Goal: Communication & Community: Ask a question

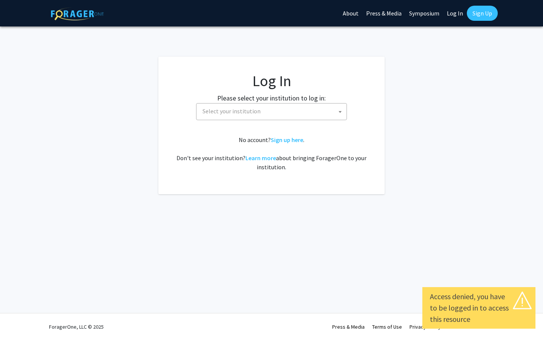
select select
click at [308, 110] on span "Select your institution" at bounding box center [273, 110] width 147 height 15
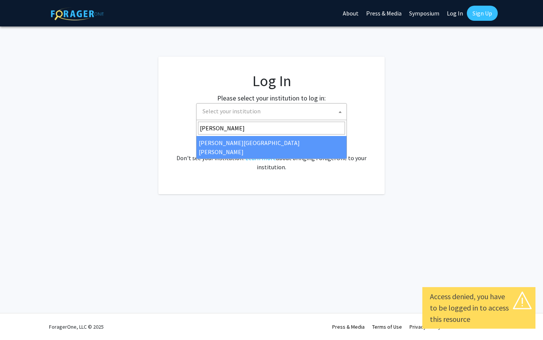
type input "john"
select select "1"
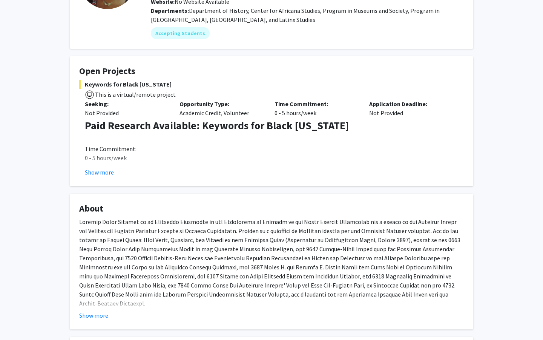
scroll to position [111, 0]
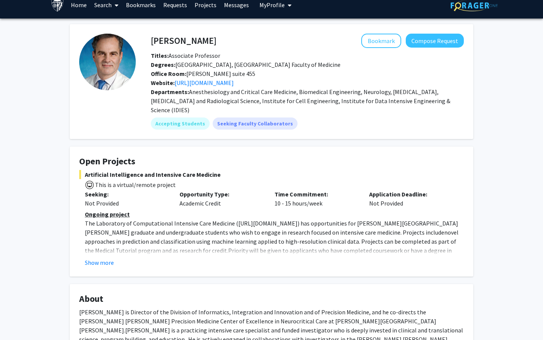
scroll to position [12, 0]
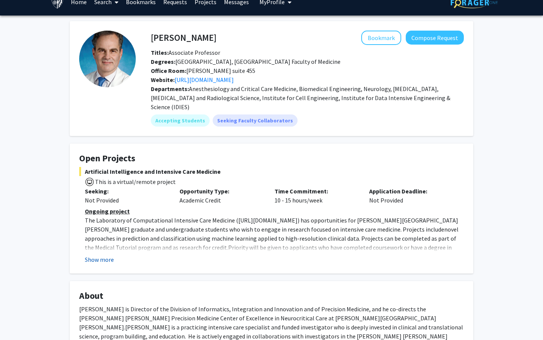
click at [111, 255] on button "Show more" at bounding box center [99, 259] width 29 height 9
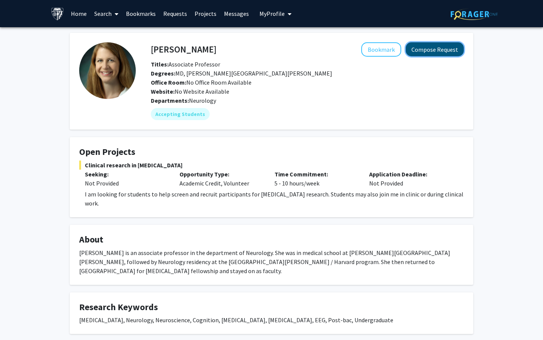
click at [427, 46] on button "Compose Request" at bounding box center [435, 49] width 58 height 14
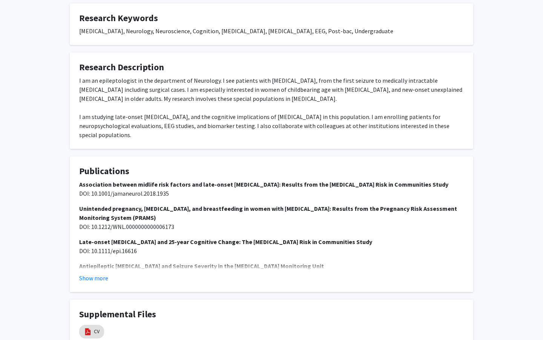
scroll to position [324, 0]
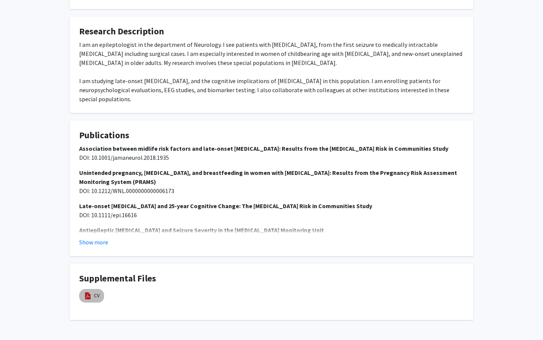
click at [90, 291] on img at bounding box center [88, 295] width 8 height 8
click at [102, 237] on button "Show more" at bounding box center [93, 241] width 29 height 9
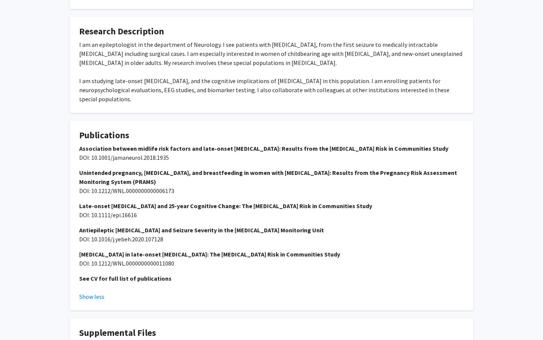
click at [87, 327] on div "Supplemental Files CV" at bounding box center [271, 345] width 385 height 37
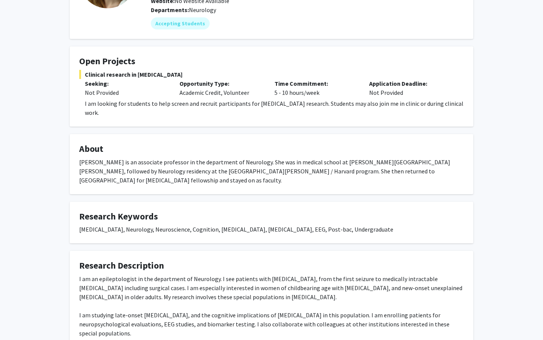
scroll to position [0, 0]
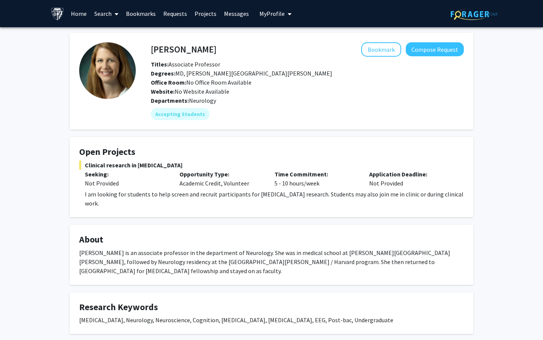
click at [205, 13] on link "Projects" at bounding box center [205, 13] width 29 height 26
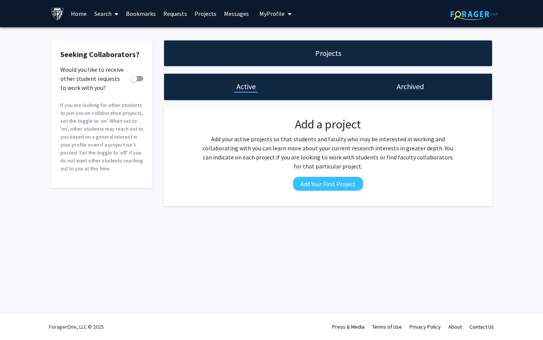
click at [182, 12] on link "Requests" at bounding box center [175, 13] width 31 height 26
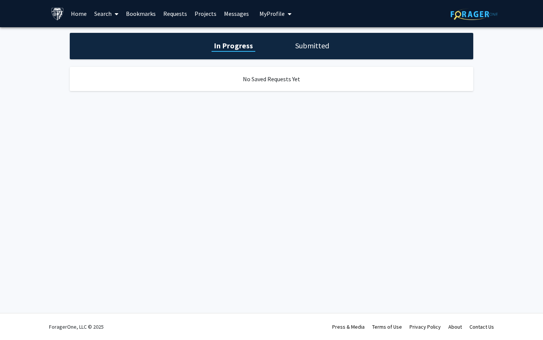
click at [105, 16] on link "Search" at bounding box center [107, 13] width 32 height 26
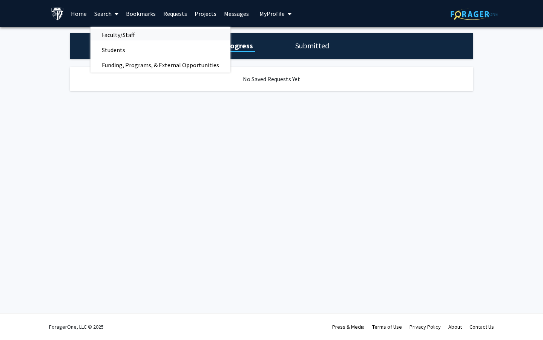
click at [115, 34] on span "Faculty/Staff" at bounding box center [118, 34] width 55 height 15
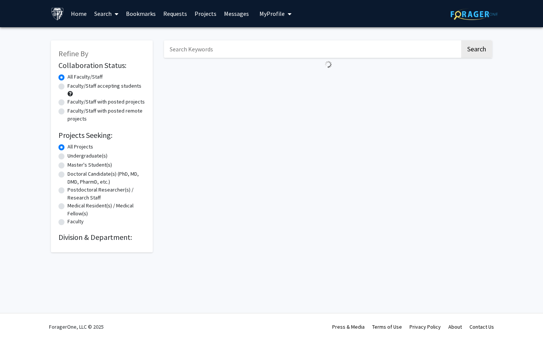
click at [79, 12] on link "Home" at bounding box center [78, 13] width 23 height 26
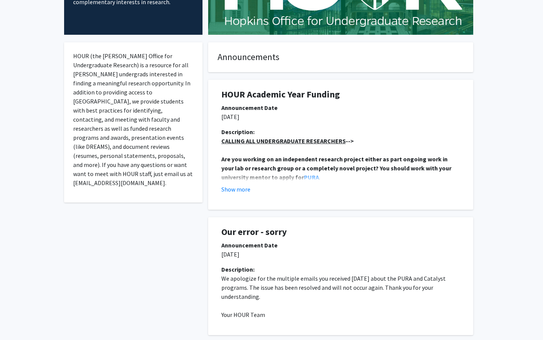
scroll to position [108, 0]
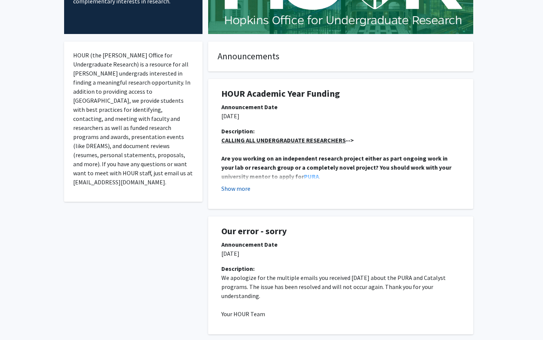
click at [240, 189] on button "Show more" at bounding box center [235, 188] width 29 height 9
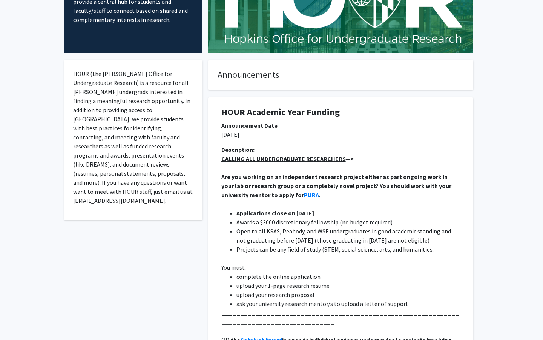
scroll to position [0, 0]
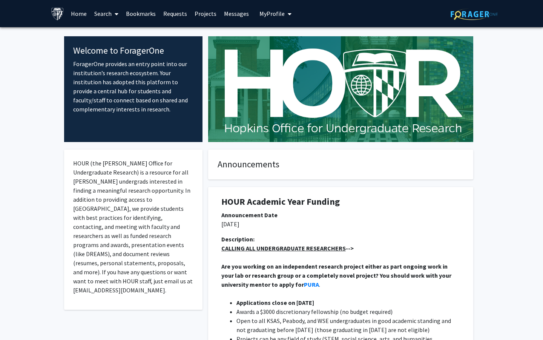
click at [109, 10] on link "Search" at bounding box center [107, 13] width 32 height 26
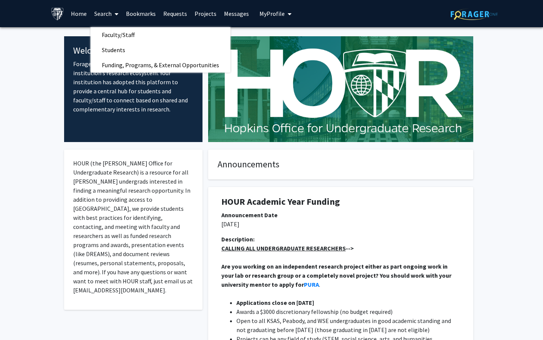
click at [202, 13] on link "Projects" at bounding box center [205, 13] width 29 height 26
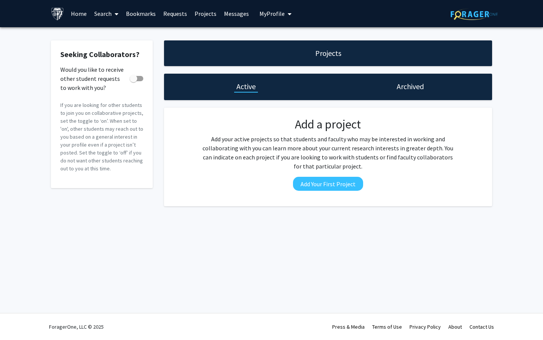
click at [204, 14] on link "Projects" at bounding box center [205, 13] width 29 height 26
click at [136, 12] on link "Bookmarks" at bounding box center [140, 13] width 37 height 26
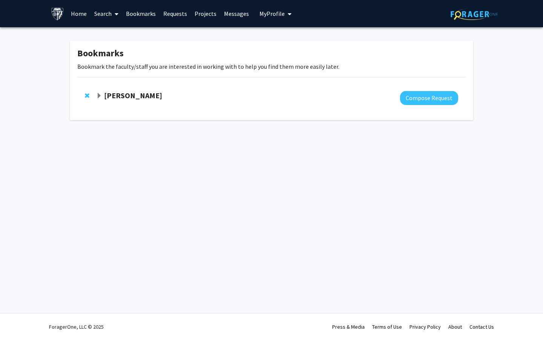
click at [108, 12] on link "Search" at bounding box center [107, 13] width 32 height 26
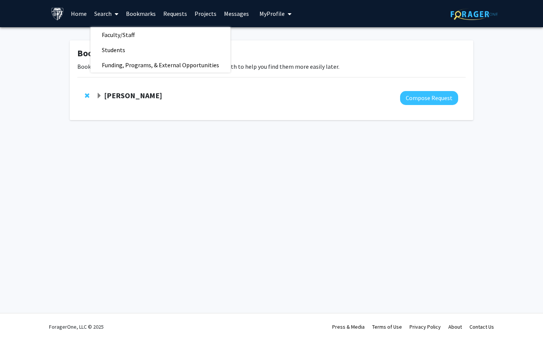
click at [136, 101] on div at bounding box center [277, 98] width 362 height 14
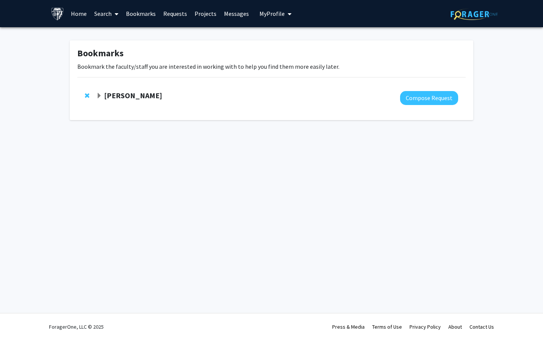
click at [134, 91] on strong "[PERSON_NAME]" at bounding box center [133, 95] width 58 height 9
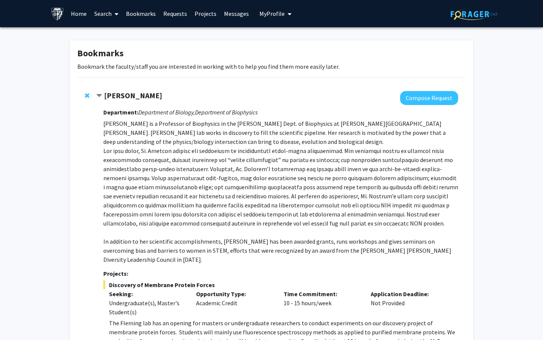
click at [124, 91] on strong "[PERSON_NAME]" at bounding box center [133, 95] width 58 height 9
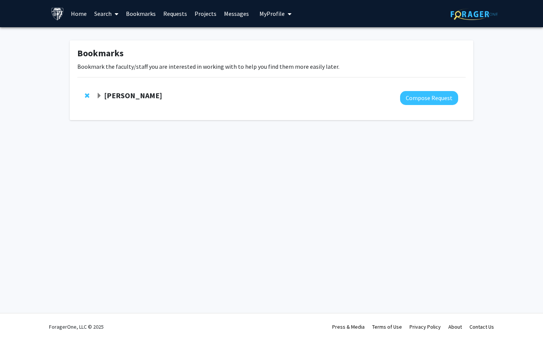
click at [124, 91] on strong "[PERSON_NAME]" at bounding box center [133, 95] width 58 height 9
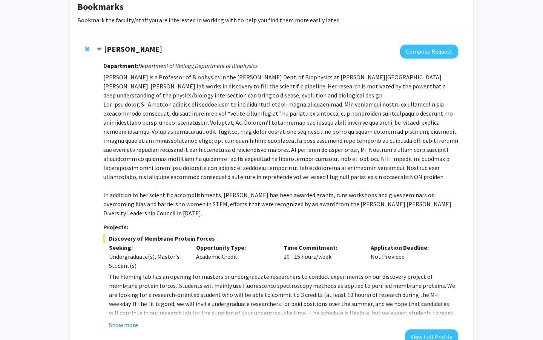
scroll to position [47, 0]
click at [419, 329] on button "View Full Profile" at bounding box center [431, 336] width 53 height 14
click at [84, 49] on div "Karen Fleming Compose Request Department: Department of Biology, Department of …" at bounding box center [271, 193] width 389 height 313
click at [87, 48] on span "Remove Karen Fleming from bookmarks" at bounding box center [87, 49] width 5 height 6
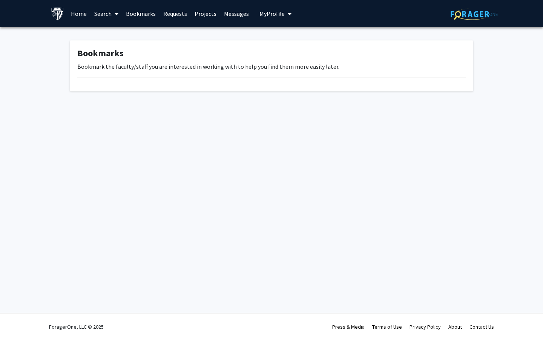
scroll to position [0, 0]
click at [138, 18] on link "Bookmarks" at bounding box center [140, 13] width 37 height 26
click at [109, 15] on link "Search" at bounding box center [107, 13] width 32 height 26
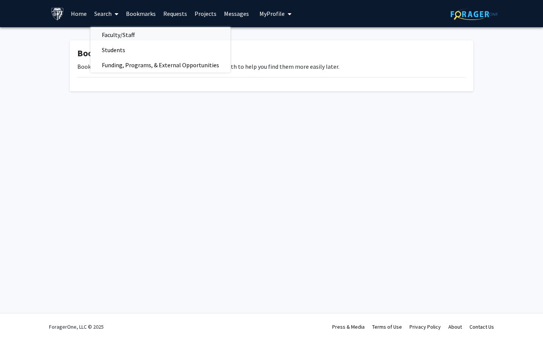
click at [132, 34] on span "Faculty/Staff" at bounding box center [118, 34] width 55 height 15
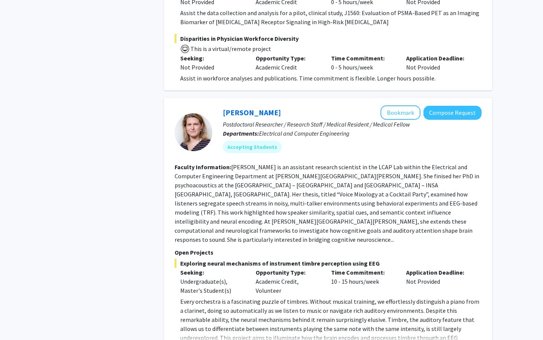
scroll to position [1195, 0]
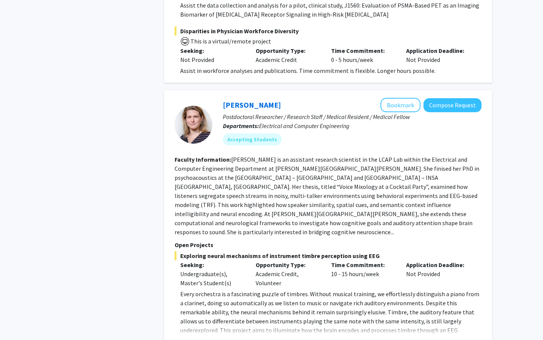
click at [201, 337] on button "Show more" at bounding box center [194, 341] width 29 height 9
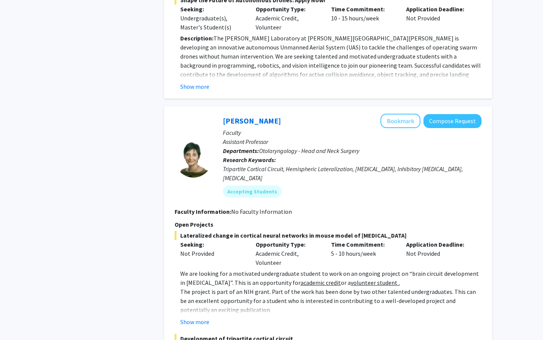
scroll to position [3557, 0]
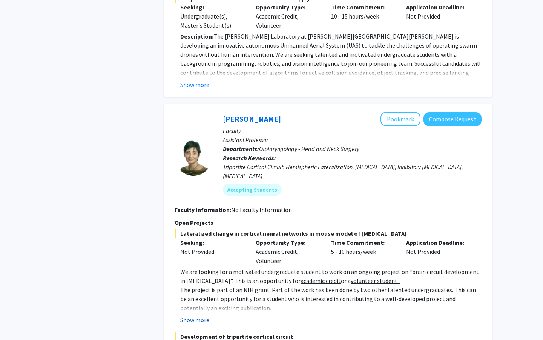
click at [204, 315] on button "Show more" at bounding box center [194, 319] width 29 height 9
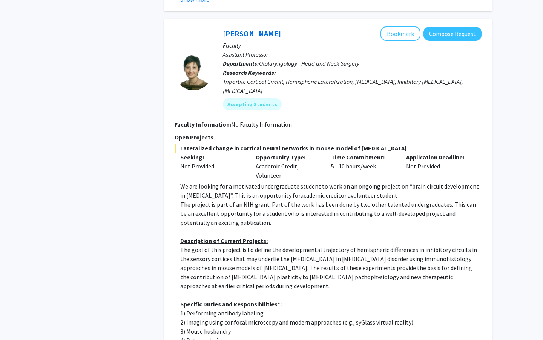
scroll to position [3684, 0]
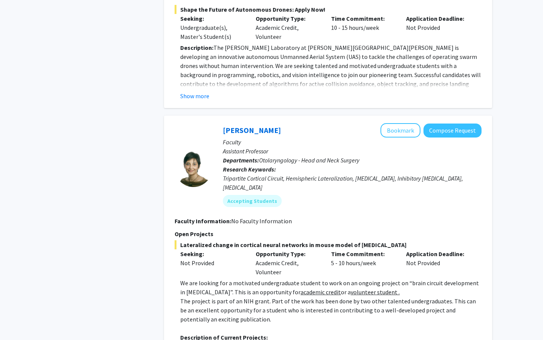
scroll to position [3544, 0]
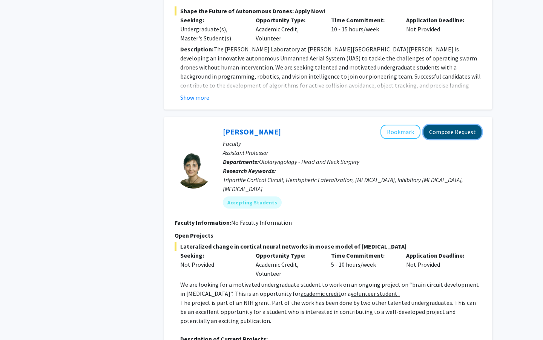
click at [437, 125] on button "Compose Request" at bounding box center [453, 132] width 58 height 14
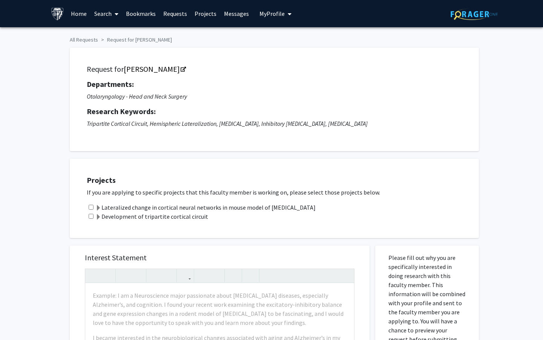
click at [88, 206] on div "Lateralized change in cortical neural networks in mouse model of autism" at bounding box center [279, 207] width 385 height 9
click at [92, 207] on input "checkbox" at bounding box center [91, 206] width 5 height 5
checkbox input "true"
click at [181, 69] on icon "Opens in a new tab" at bounding box center [183, 69] width 5 height 5
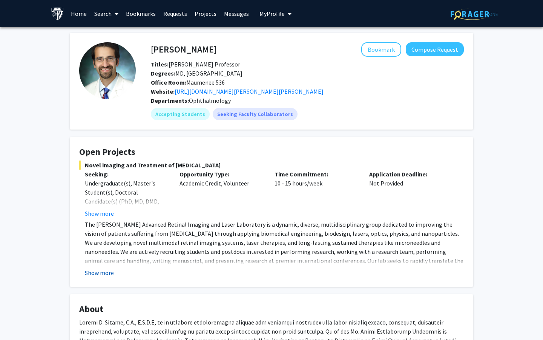
click at [102, 272] on button "Show more" at bounding box center [99, 272] width 29 height 9
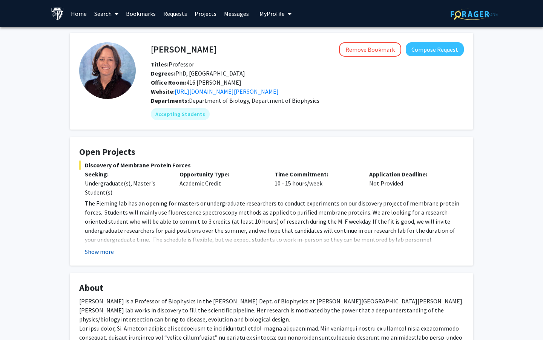
click at [110, 247] on button "Show more" at bounding box center [99, 251] width 29 height 9
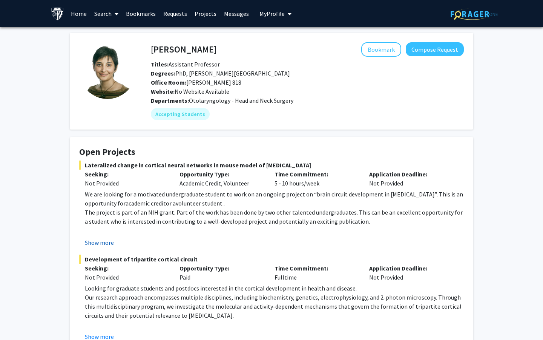
click at [101, 241] on button "Show more" at bounding box center [99, 242] width 29 height 9
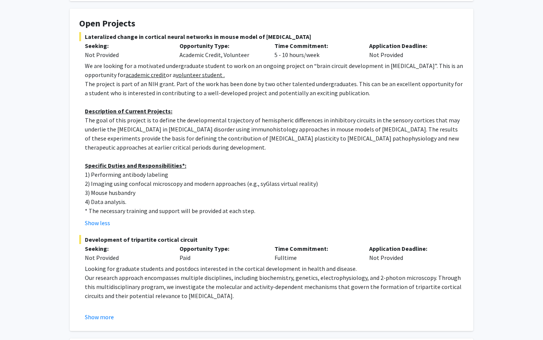
scroll to position [279, 0]
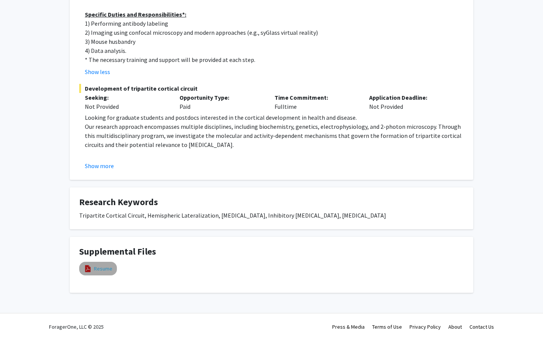
click at [107, 269] on link "Resume" at bounding box center [103, 268] width 18 height 8
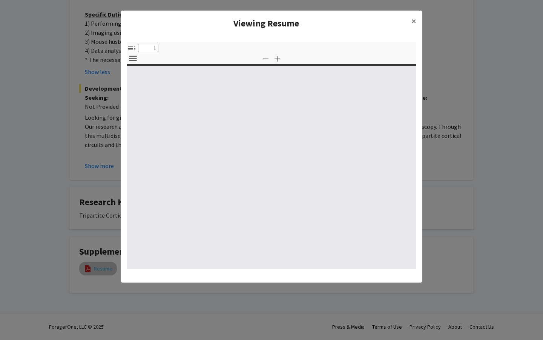
select select "custom"
type input "0"
select select "custom"
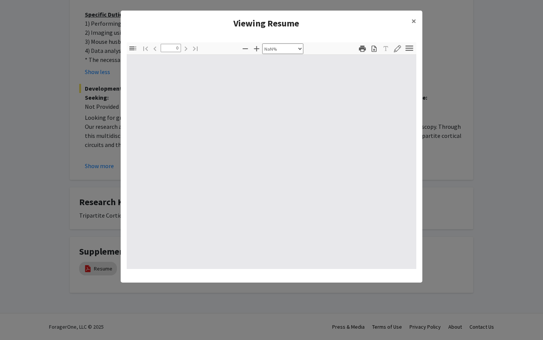
type input "1"
select select "auto"
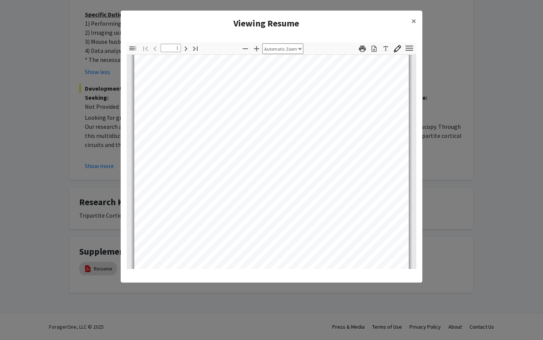
scroll to position [138, 0]
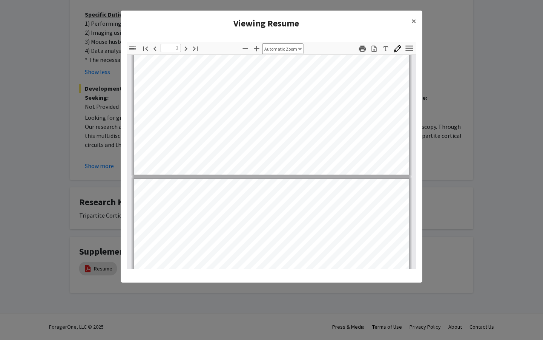
type input "3"
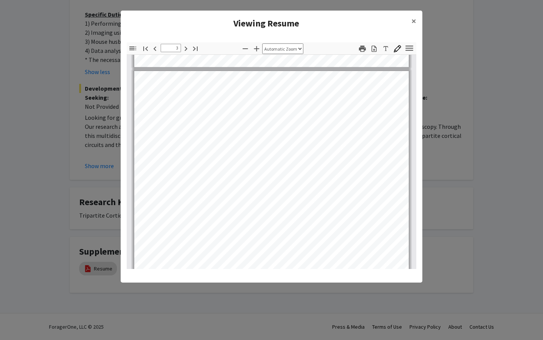
scroll to position [711, 0]
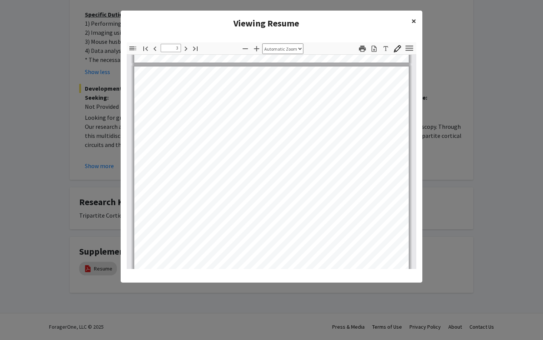
click at [410, 20] on button "×" at bounding box center [414, 21] width 17 height 21
